Goal: Task Accomplishment & Management: Manage account settings

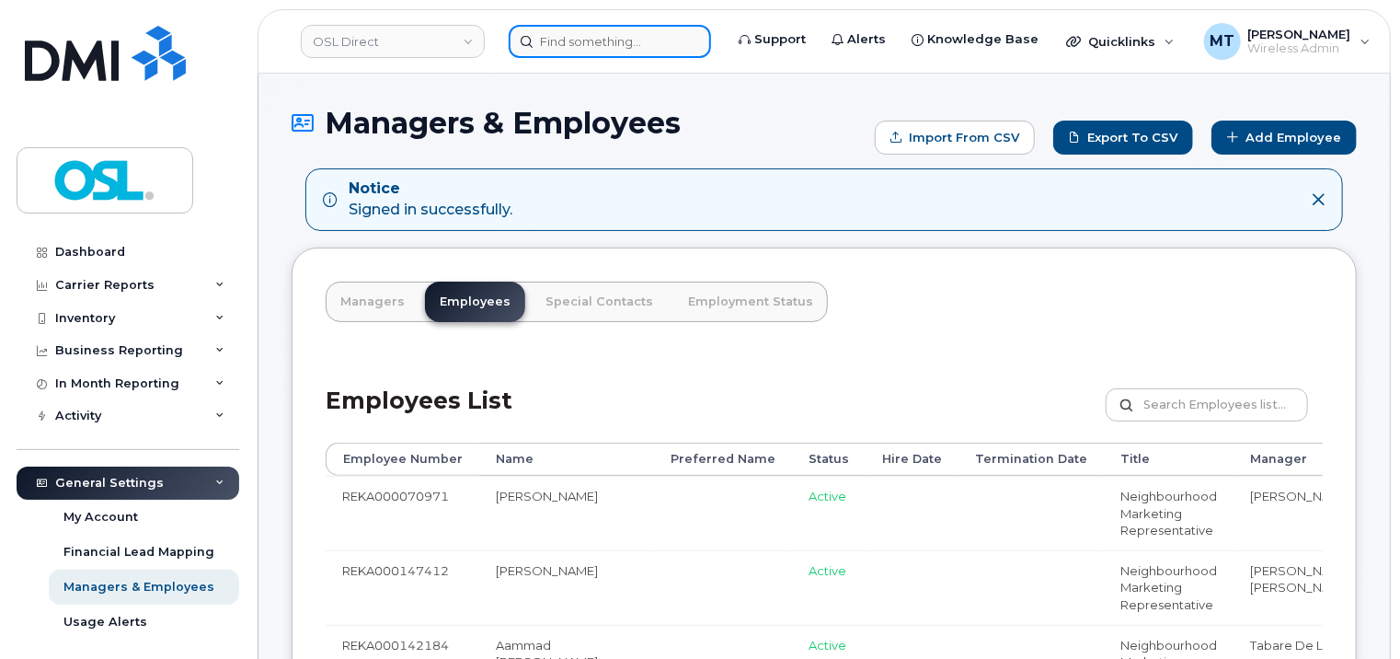
click at [617, 34] on input at bounding box center [610, 41] width 202 height 33
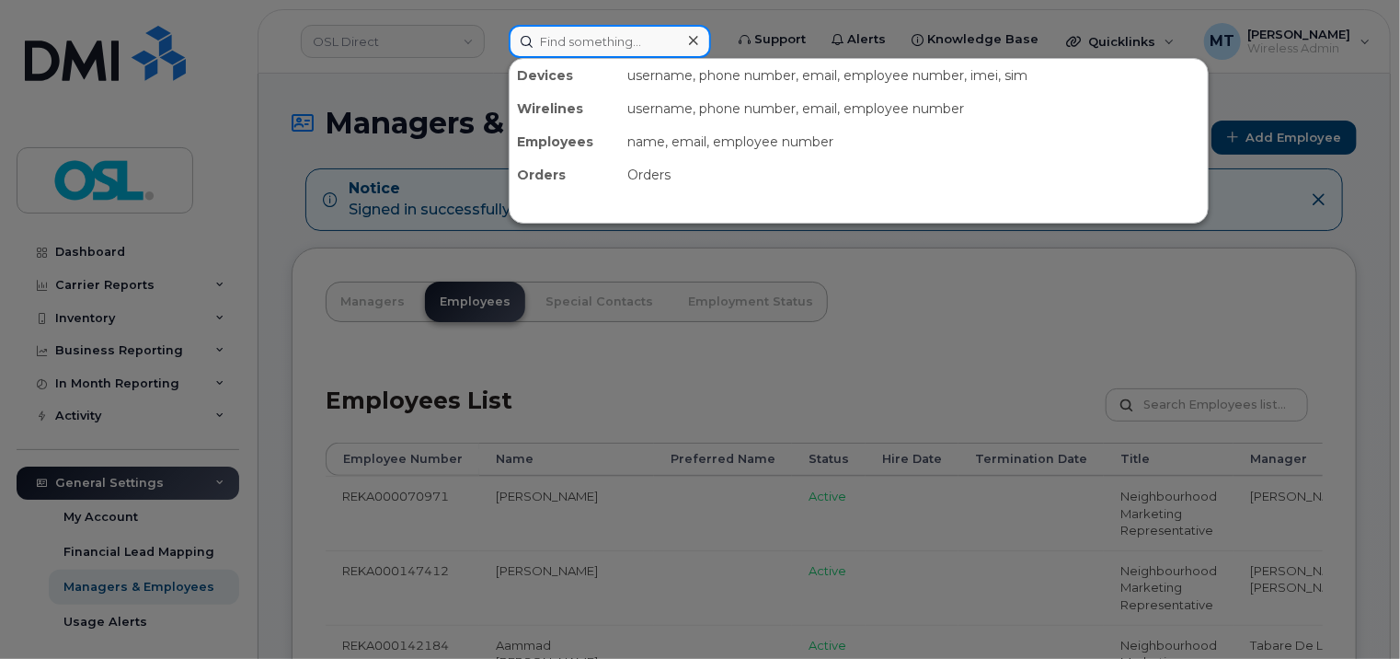
paste input "[EMAIL_ADDRESS][DOMAIN_NAME]"
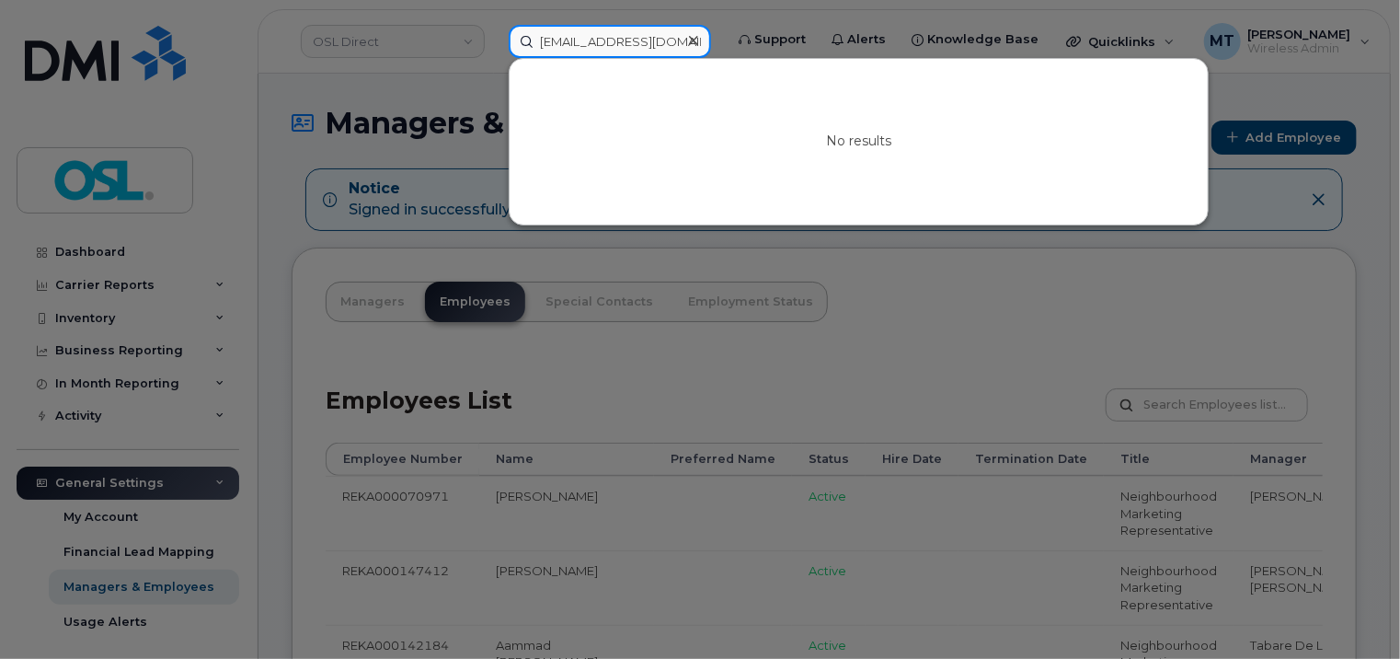
drag, startPoint x: 580, startPoint y: 34, endPoint x: 467, endPoint y: 37, distance: 112.3
click at [494, 37] on div "[EMAIL_ADDRESS][DOMAIN_NAME] No results" at bounding box center [610, 41] width 232 height 33
click at [563, 35] on input "[EMAIL_ADDRESS][DOMAIN_NAME]" at bounding box center [610, 41] width 202 height 33
type input "[EMAIL_ADDRESS][DOMAIN_NAME]"
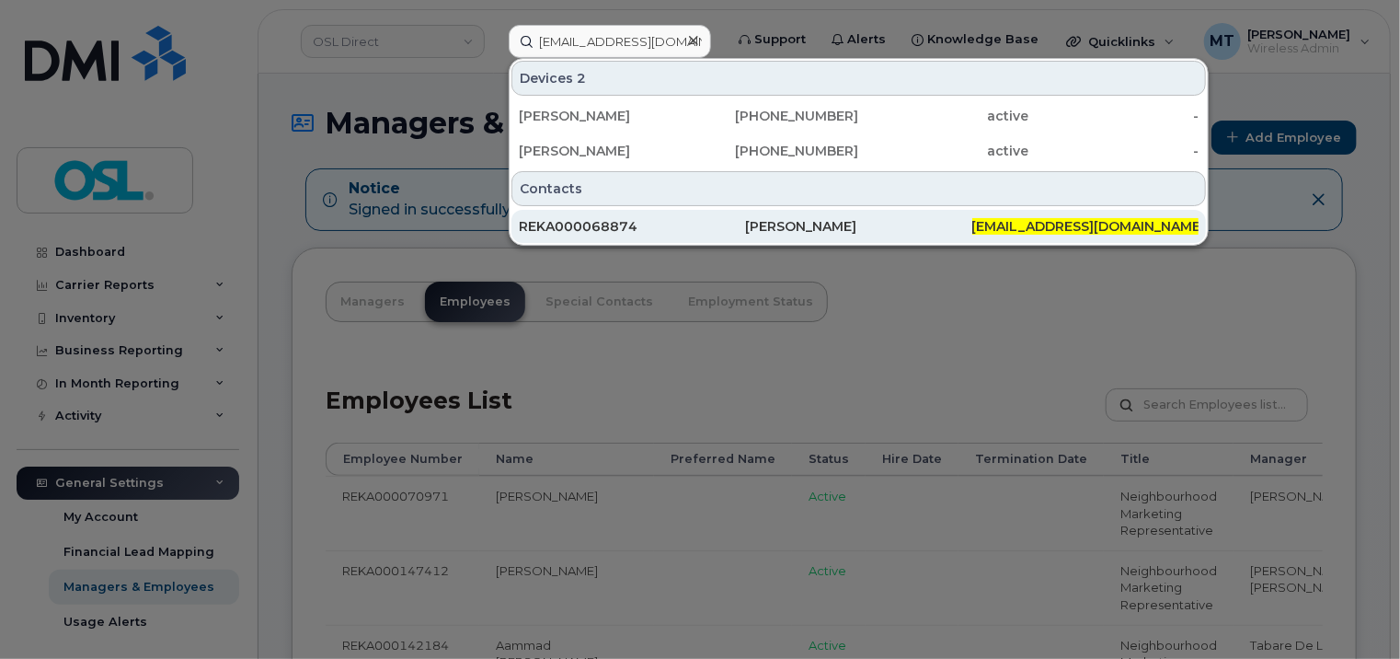
click at [828, 222] on div "[PERSON_NAME]" at bounding box center [858, 226] width 226 height 18
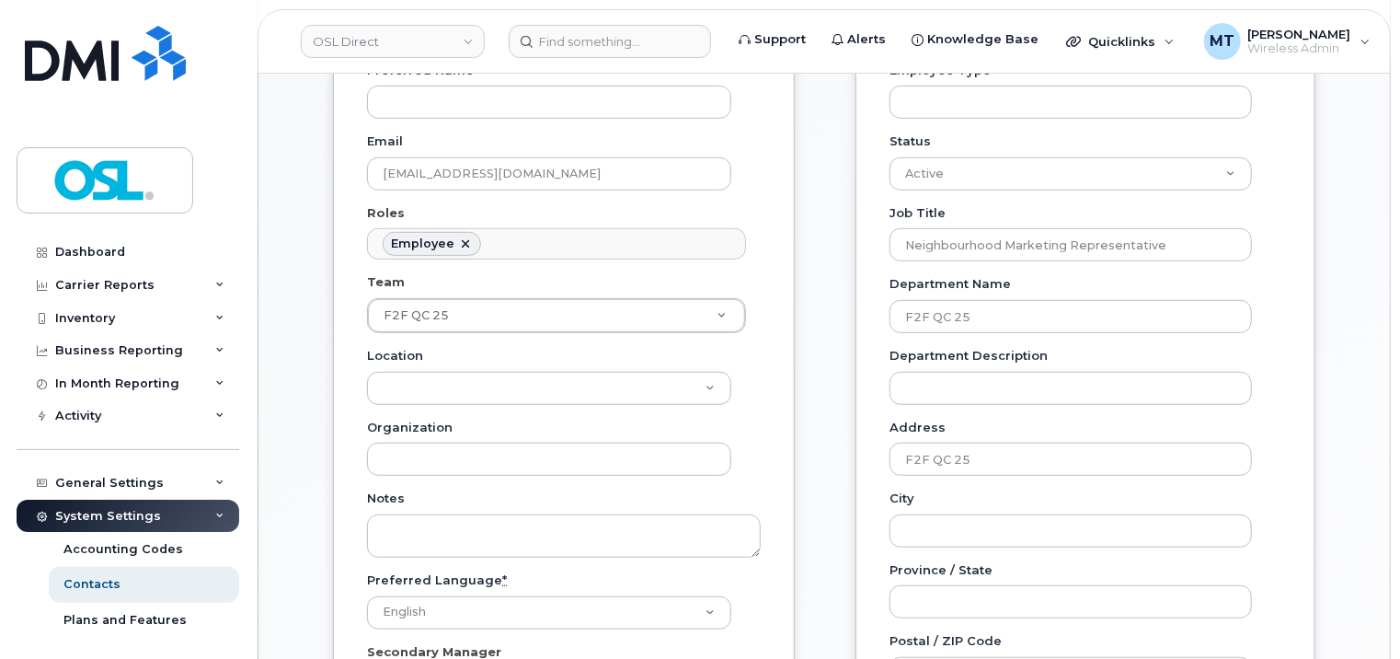
scroll to position [368, 0]
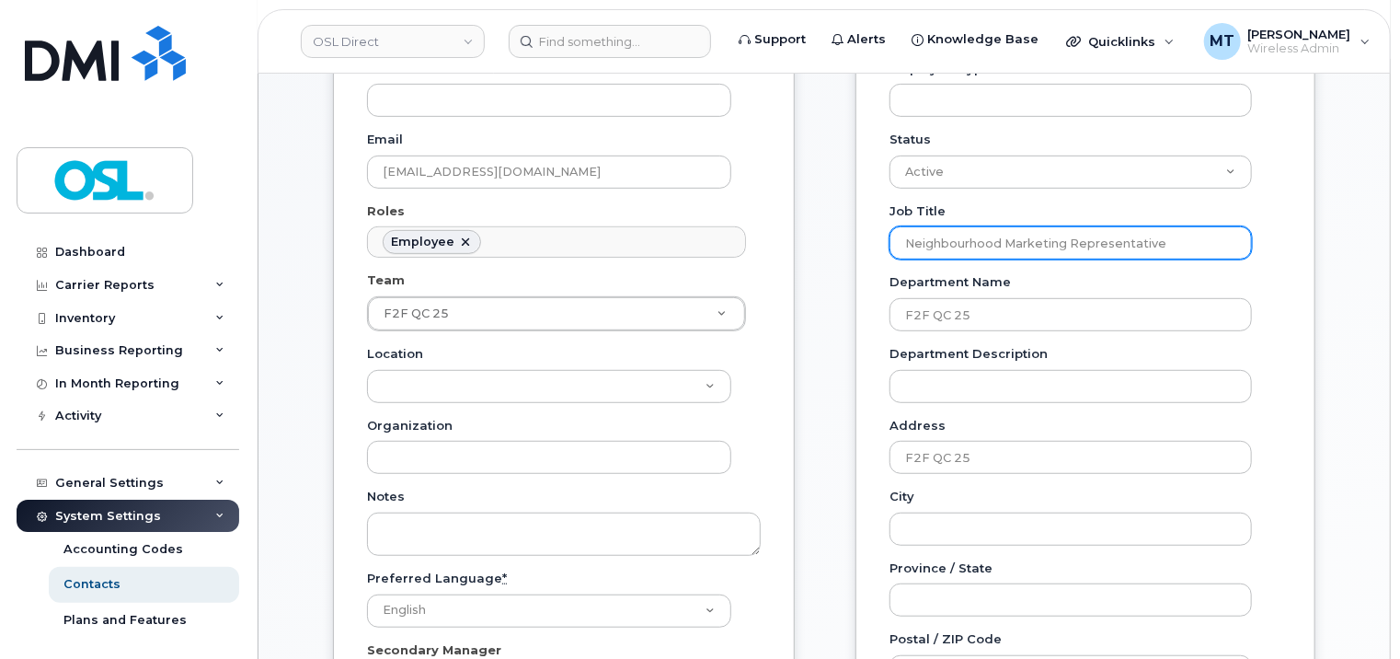
drag, startPoint x: 1181, startPoint y: 245, endPoint x: 898, endPoint y: 233, distance: 283.6
click at [898, 233] on input "Neighbourhood Marketing Representative" at bounding box center [1071, 242] width 363 height 33
paste input "Acting Field Manager"
click at [928, 239] on input "Acting Field Manager" at bounding box center [1071, 242] width 363 height 33
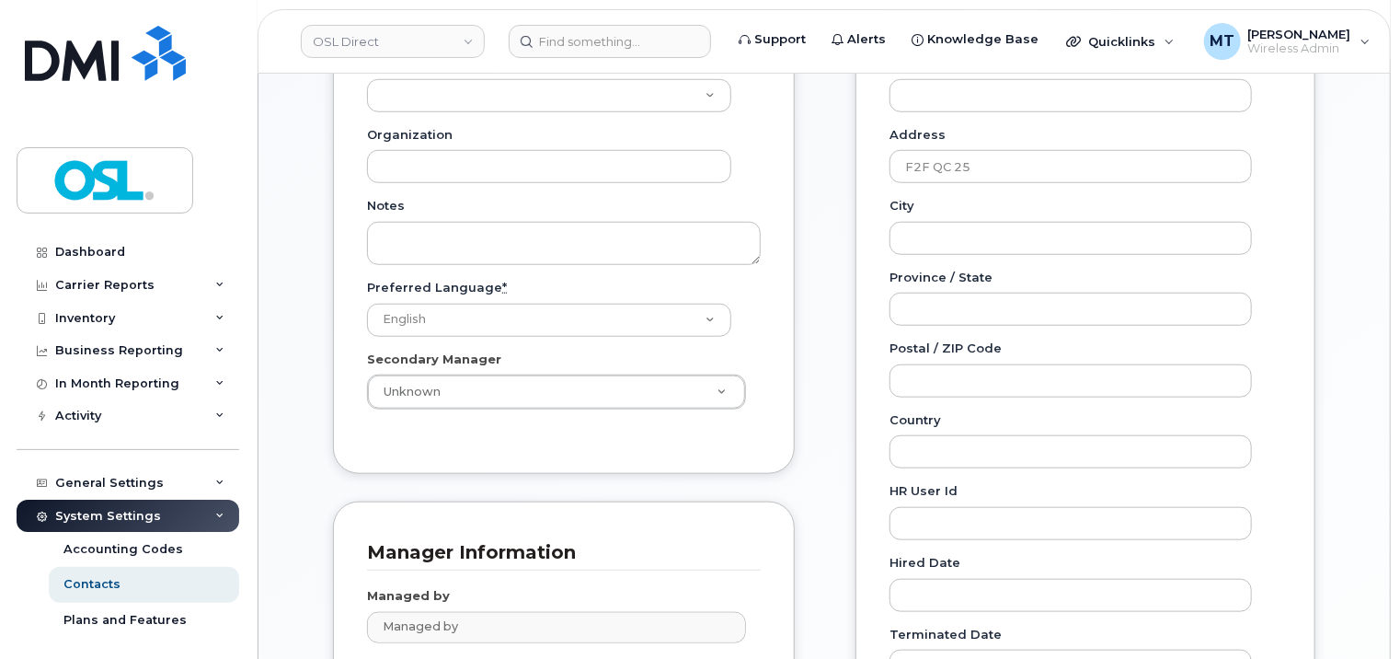
scroll to position [828, 0]
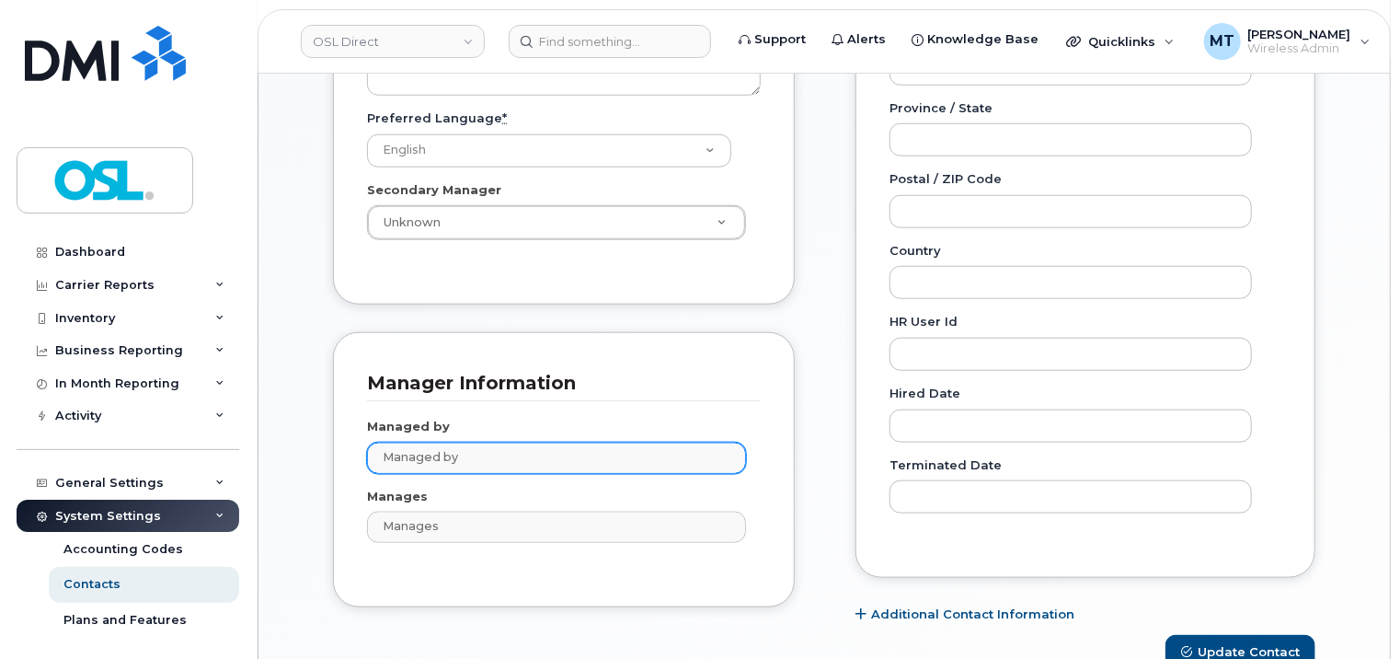
type input "Acting Field Manager"
click at [601, 463] on input "text" at bounding box center [559, 457] width 363 height 26
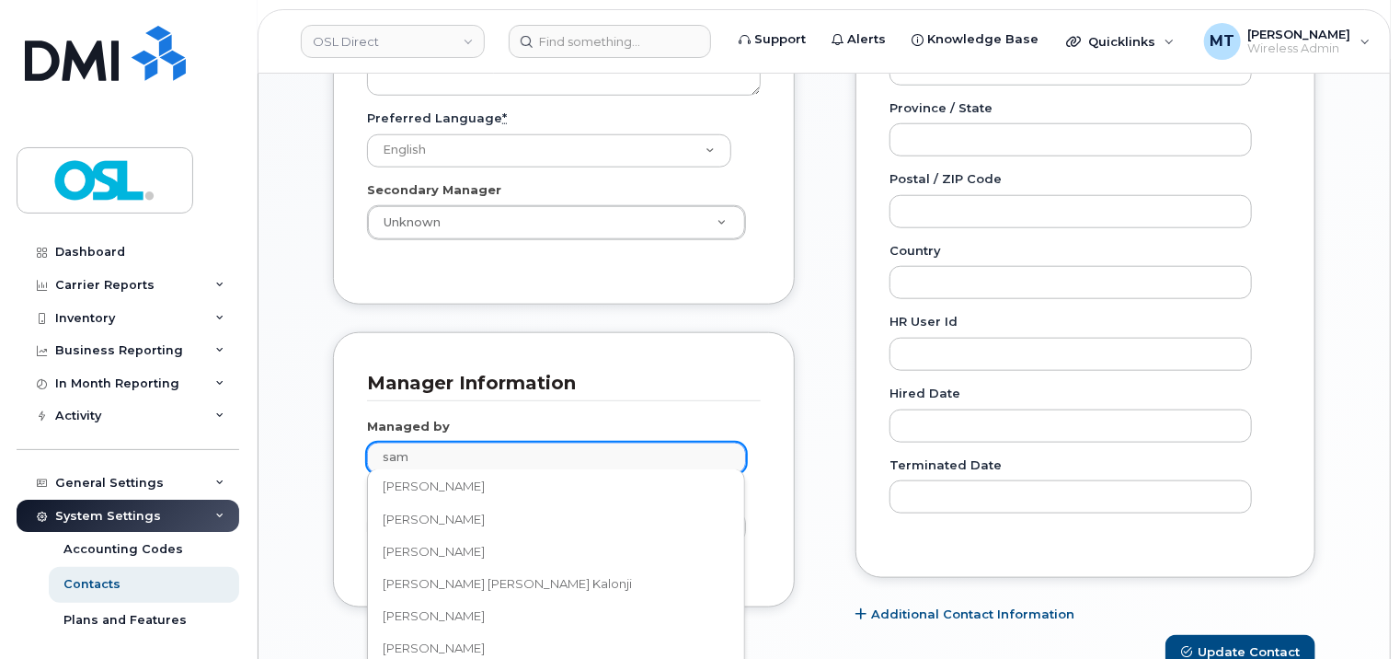
scroll to position [184, 0]
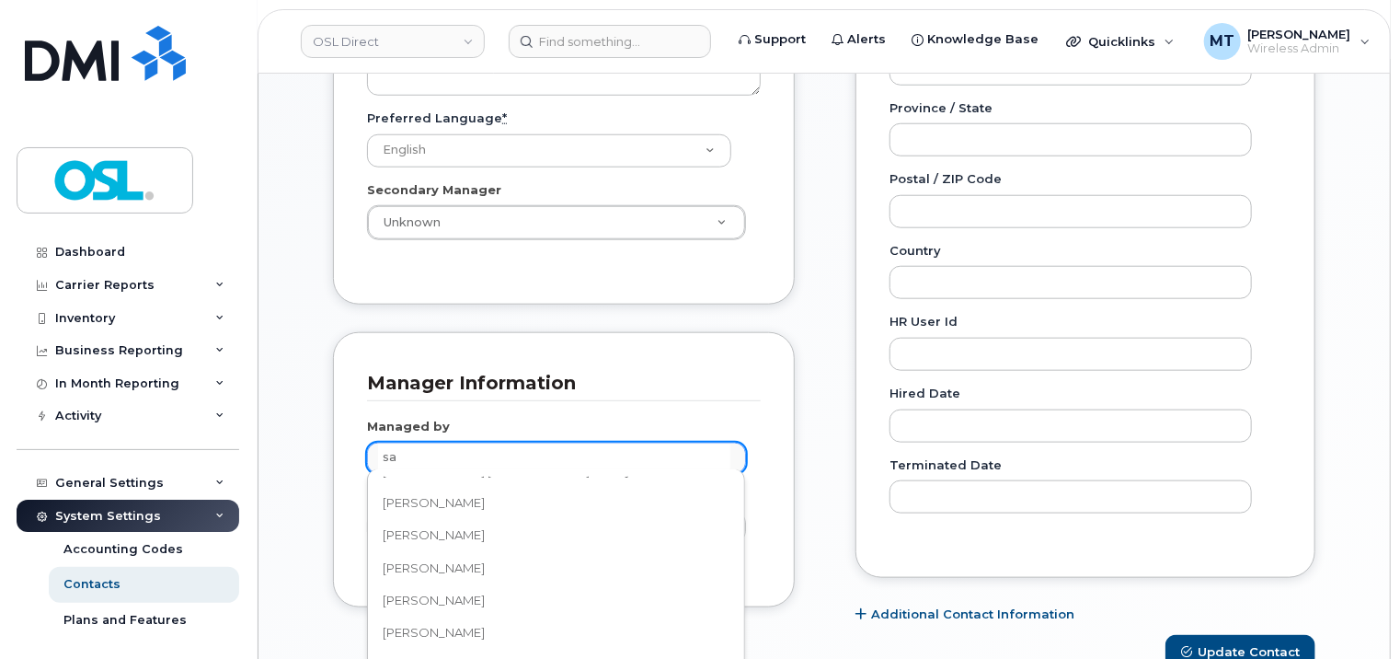
type input "s"
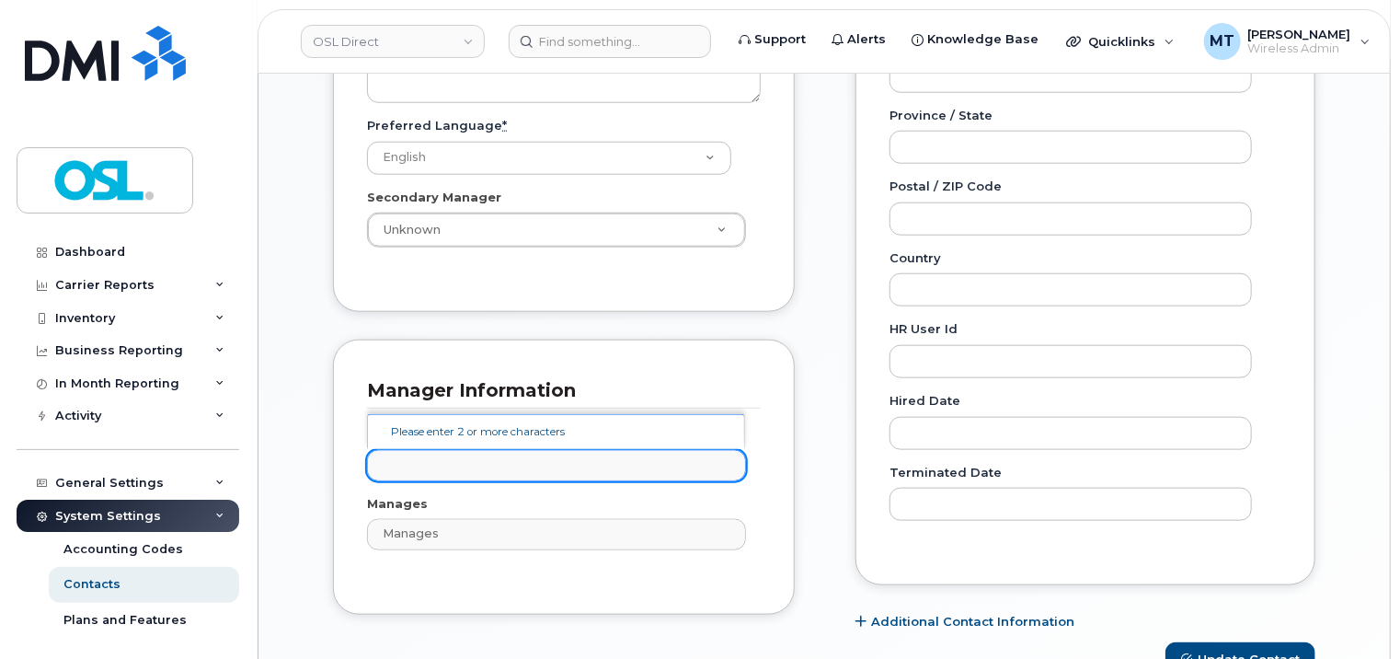
scroll to position [828, 0]
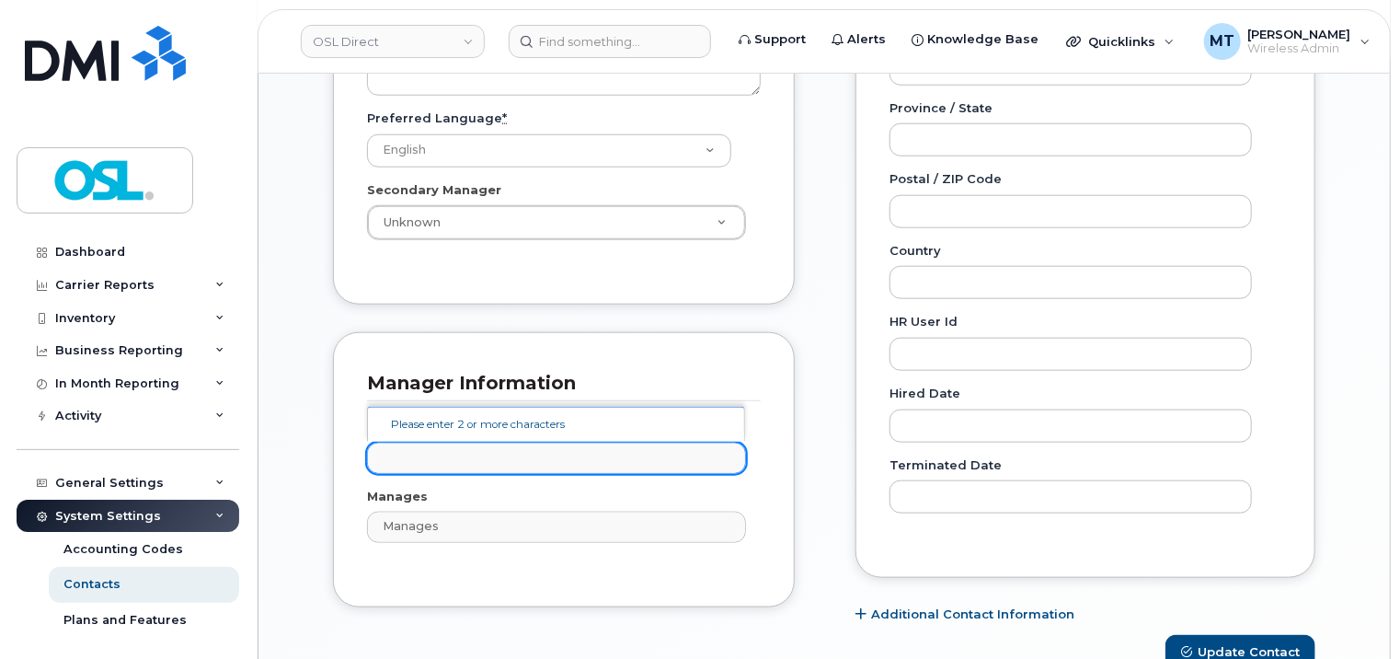
paste input "[PERSON_NAME]"
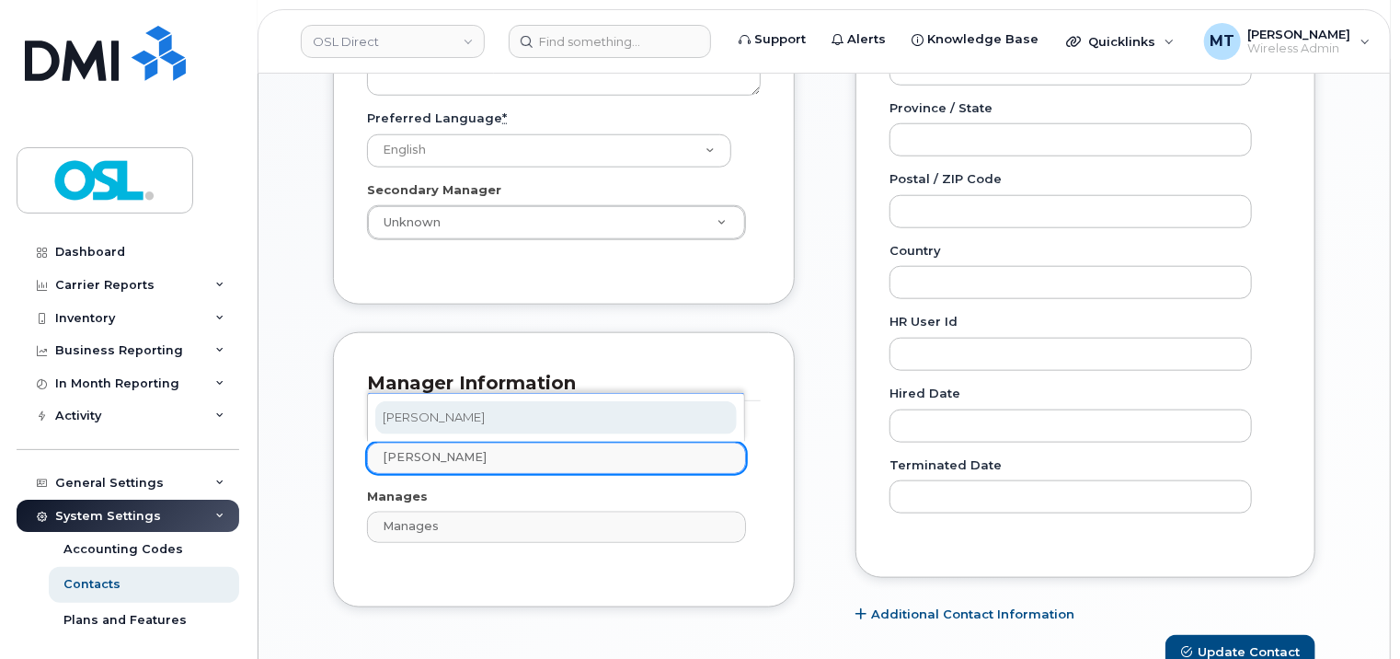
type input "[PERSON_NAME]"
type input "2006897"
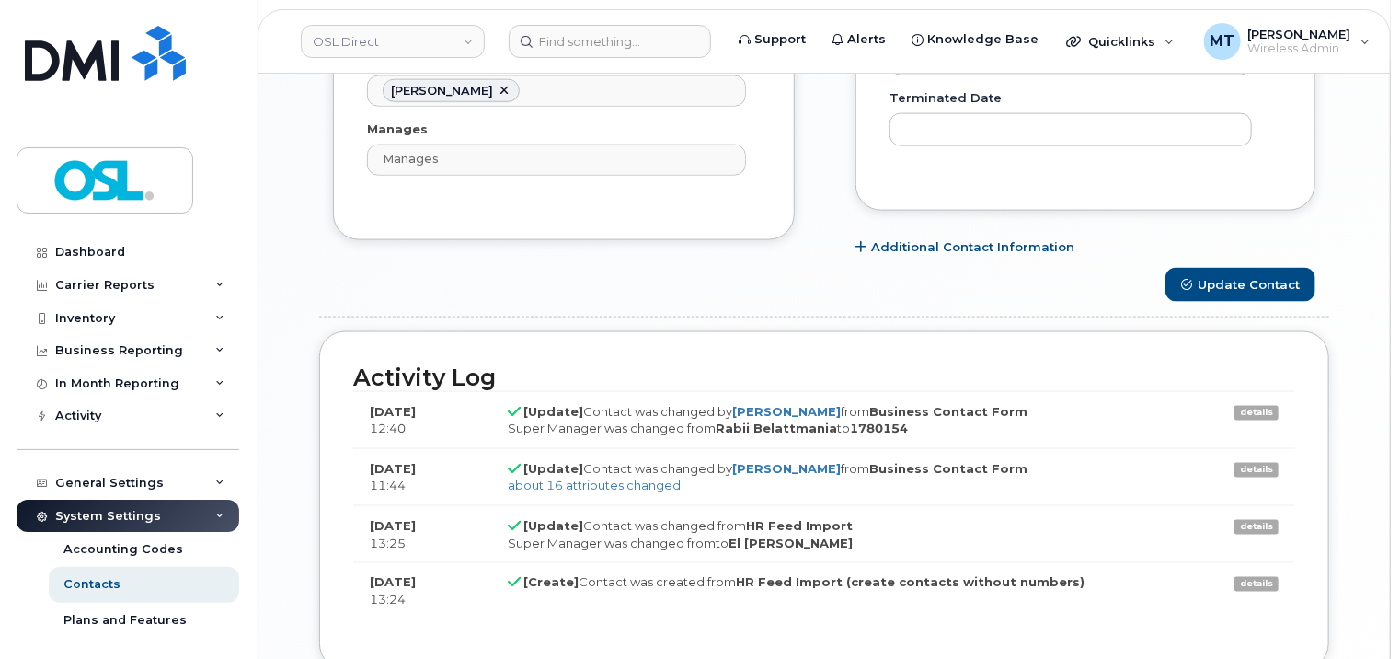
scroll to position [1196, 0]
click at [1272, 284] on button "Update Contact" at bounding box center [1241, 284] width 150 height 34
